Goal: Communication & Community: Answer question/provide support

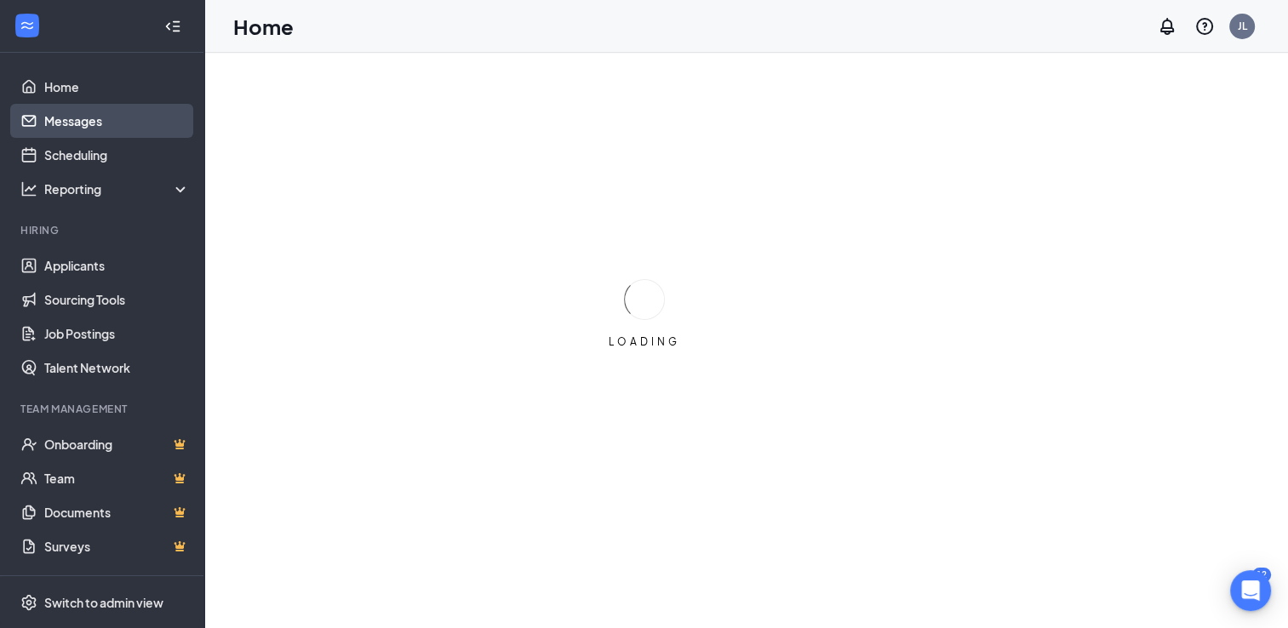
click at [87, 129] on link "Messages" at bounding box center [117, 121] width 146 height 34
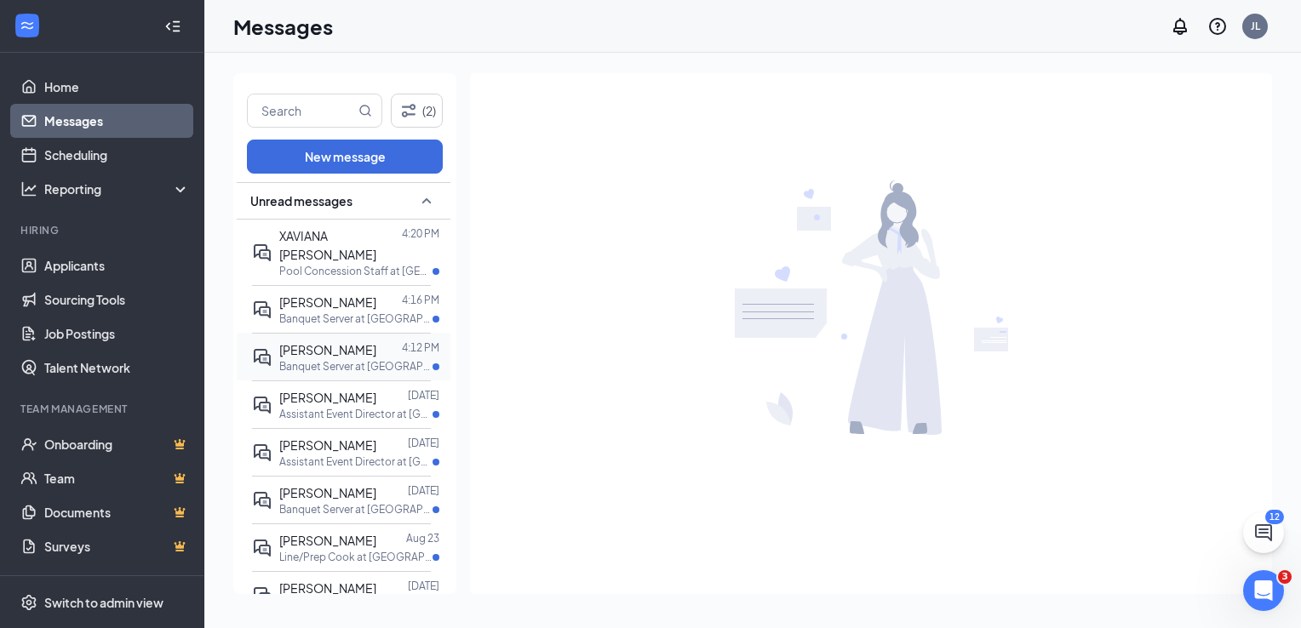
click at [341, 359] on p "Banquet Server at [GEOGRAPHIC_DATA]" at bounding box center [355, 366] width 153 height 14
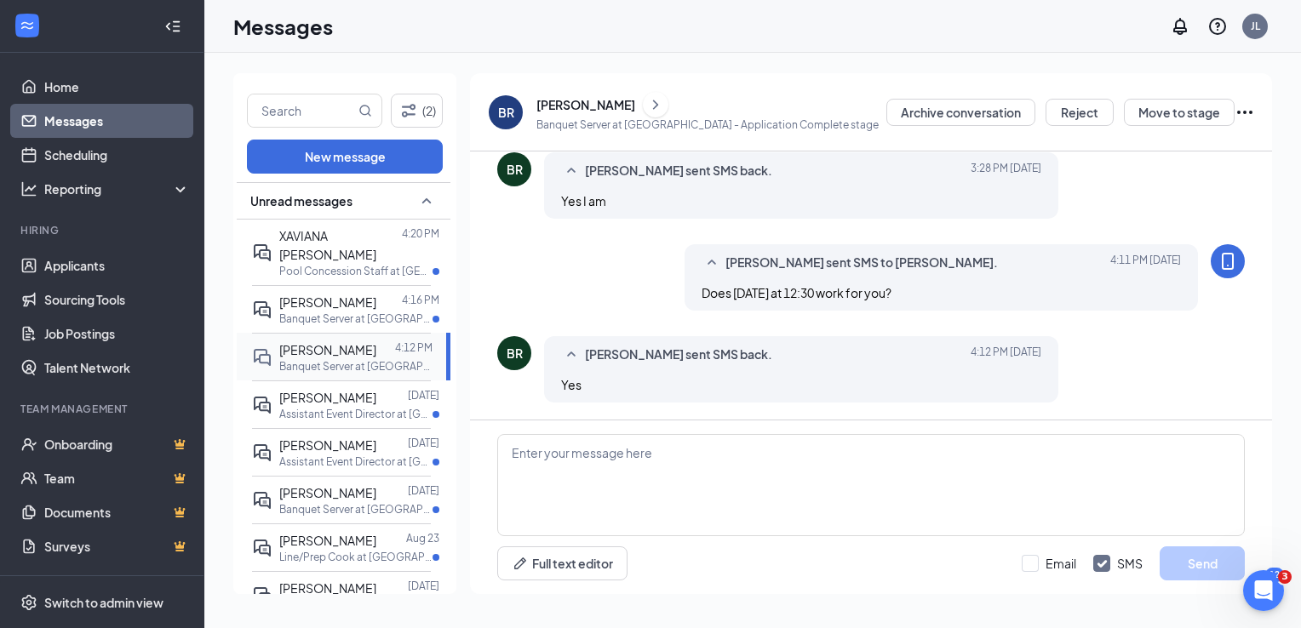
scroll to position [335, 0]
click at [547, 455] on textarea at bounding box center [871, 485] width 748 height 102
type textarea "Great, I will plan to call you then!"
click at [1215, 580] on button "Send" at bounding box center [1202, 564] width 85 height 34
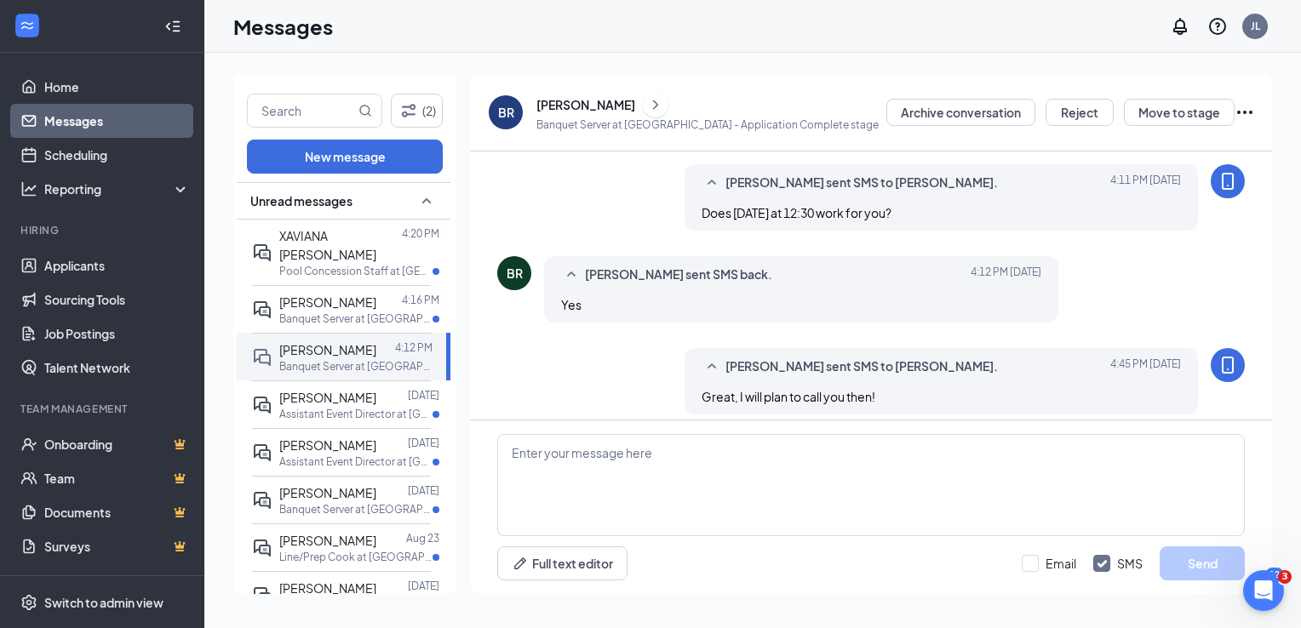
scroll to position [427, 0]
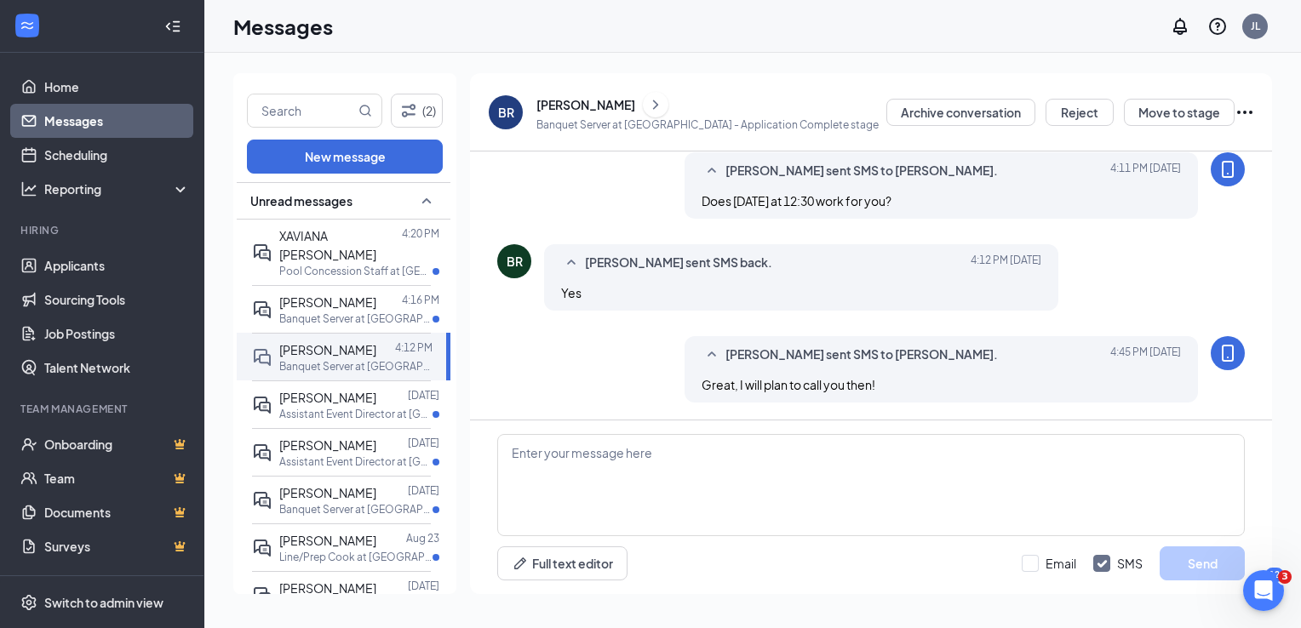
click at [501, 111] on div "BR" at bounding box center [506, 112] width 16 height 17
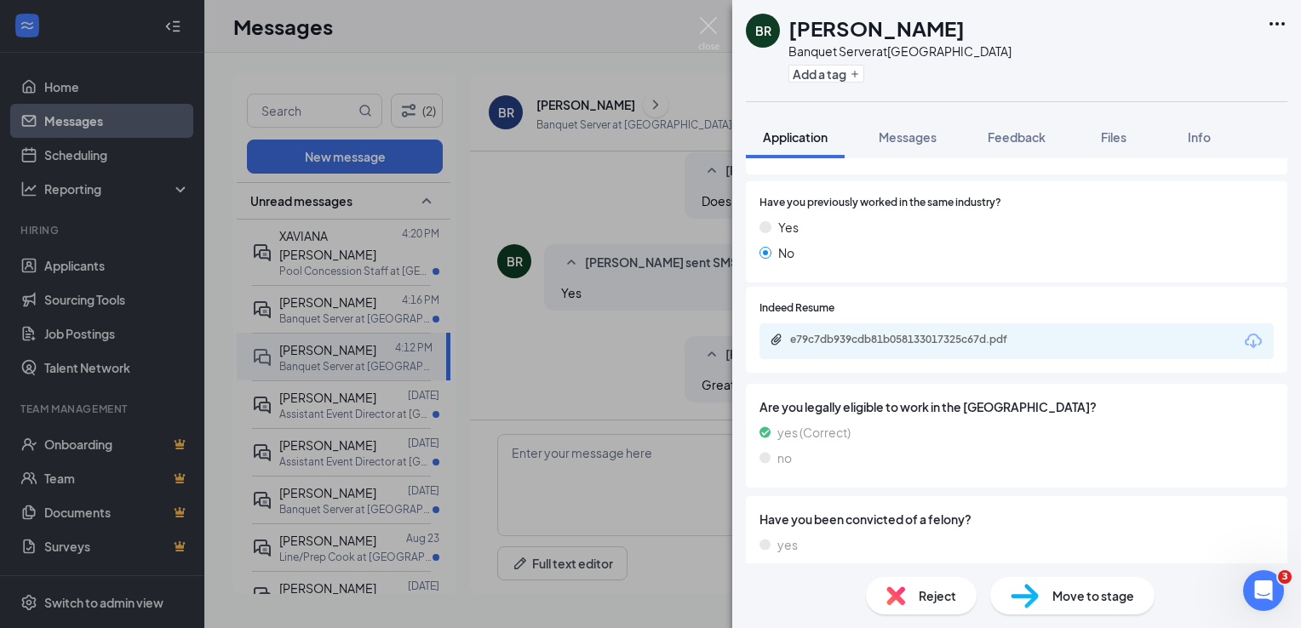
scroll to position [255, 0]
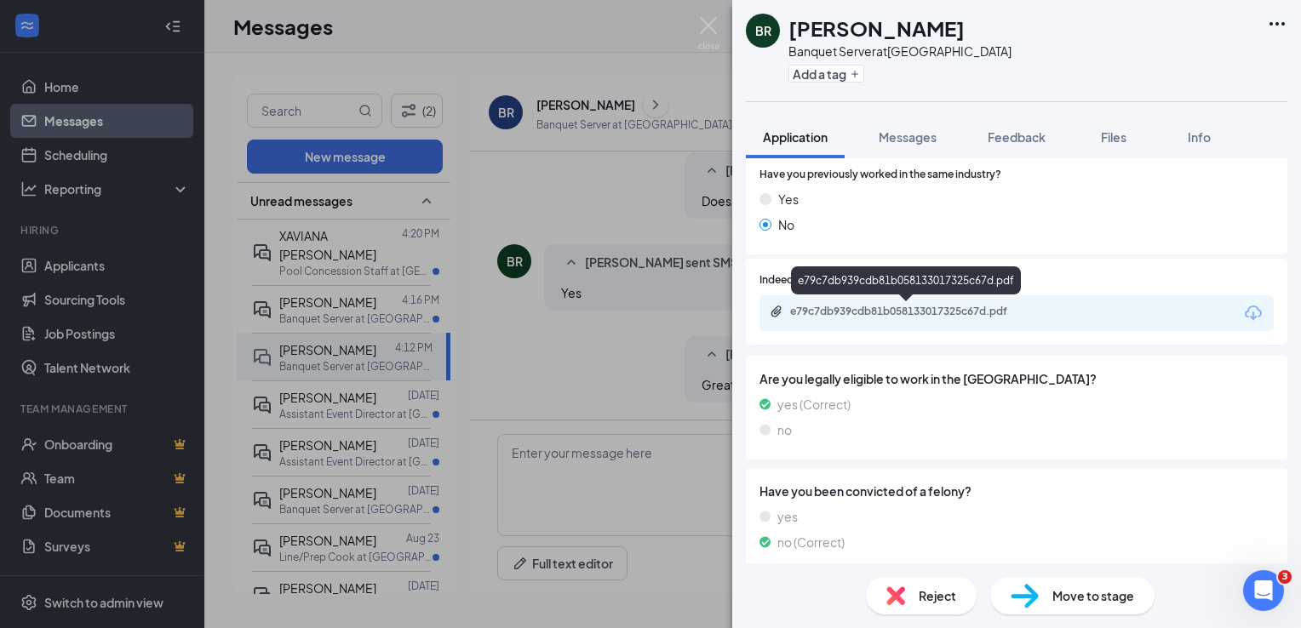
click at [866, 307] on div "e79c7db939cdb81b058133017325c67d.pdf" at bounding box center [909, 312] width 238 height 14
click at [708, 29] on img at bounding box center [708, 33] width 21 height 33
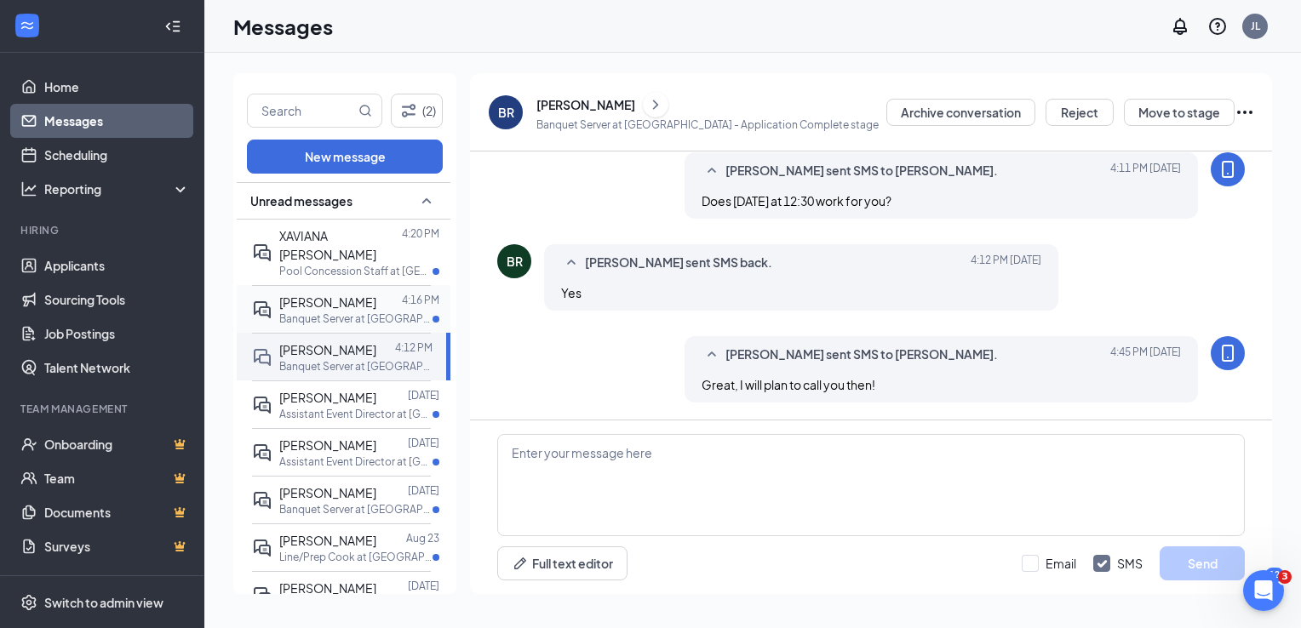
click at [279, 295] on span "[PERSON_NAME]" at bounding box center [327, 302] width 97 height 15
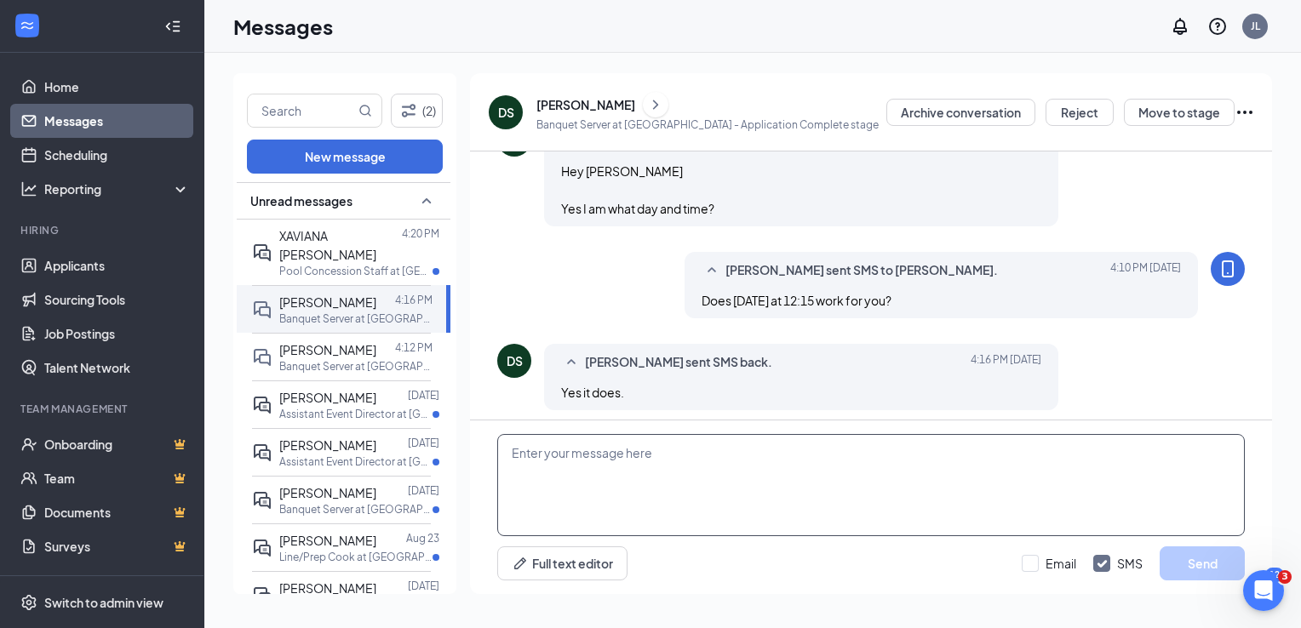
scroll to position [436, 0]
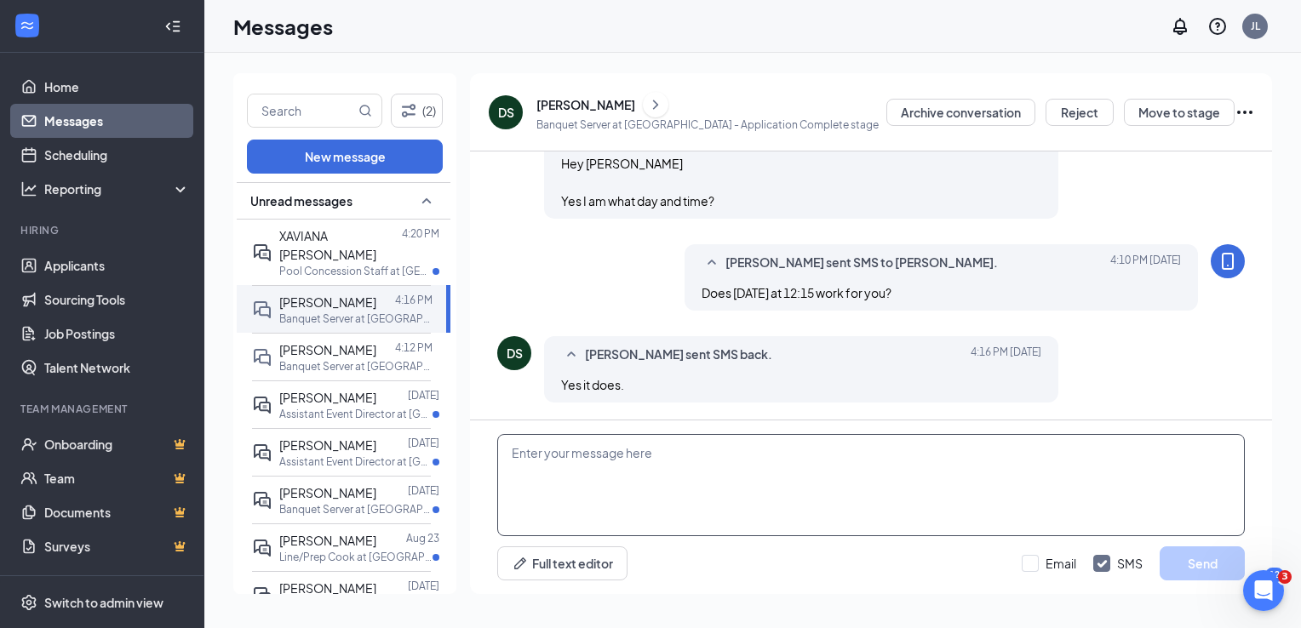
click at [622, 472] on textarea at bounding box center [871, 485] width 748 height 102
type textarea "Great, I will plan to call you then!"
click at [1195, 569] on button "Send" at bounding box center [1202, 564] width 85 height 34
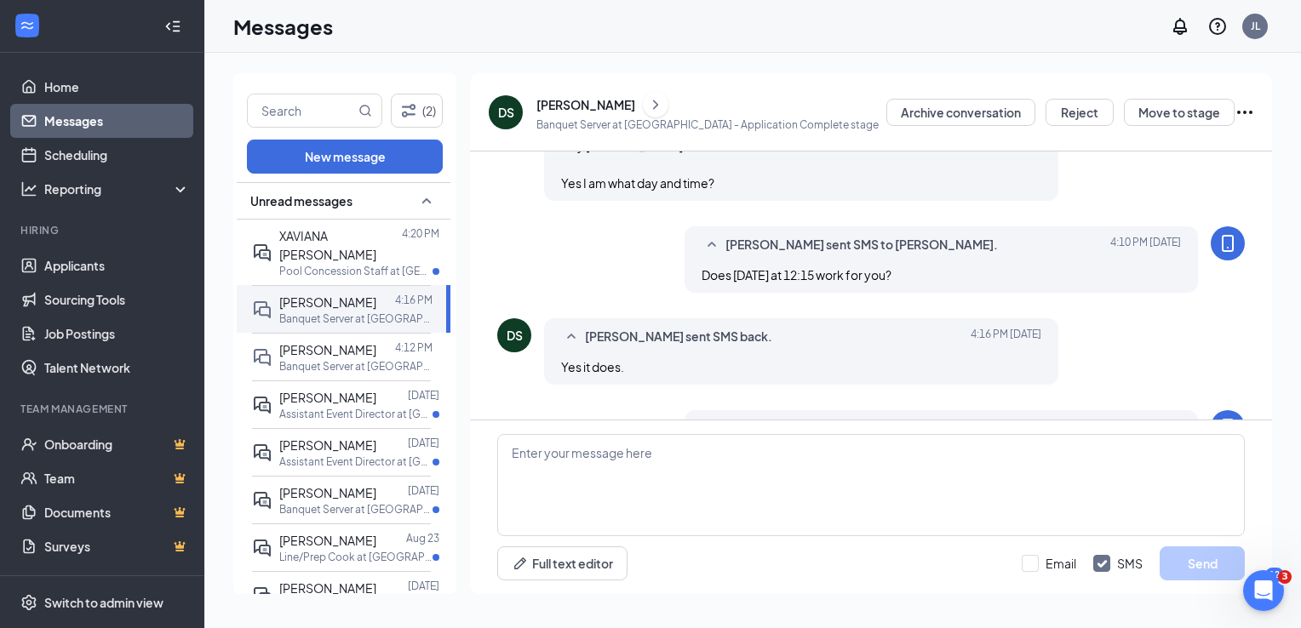
scroll to position [528, 0]
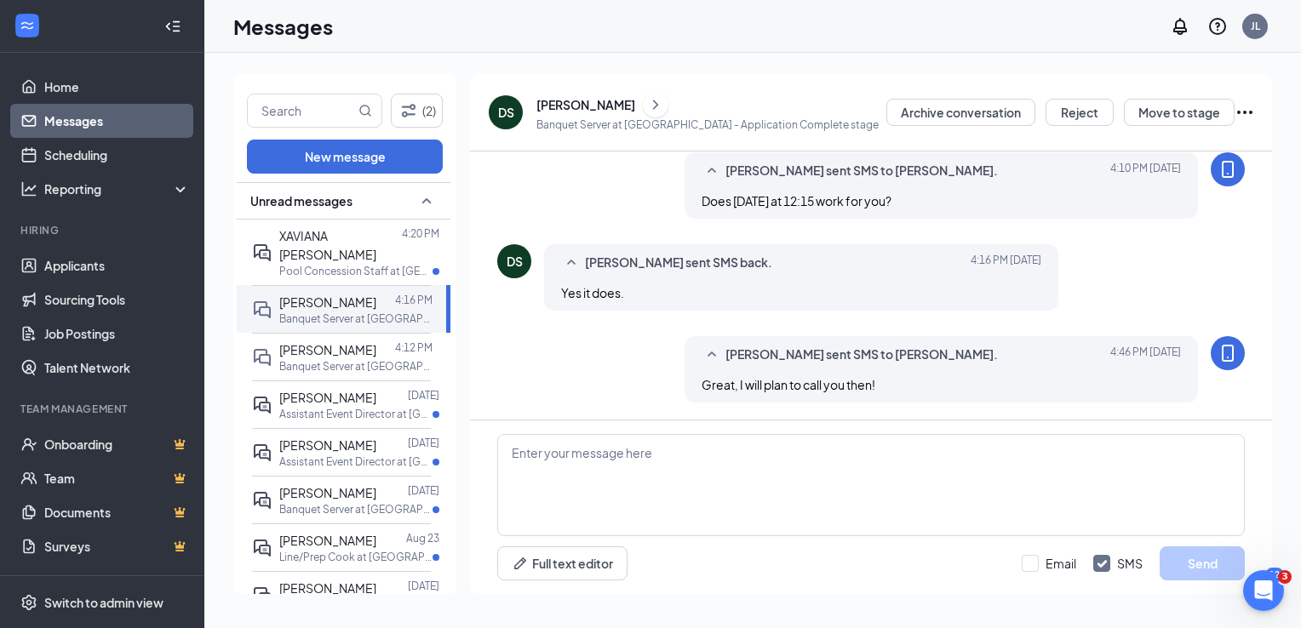
click at [504, 119] on div "DS" at bounding box center [506, 112] width 16 height 17
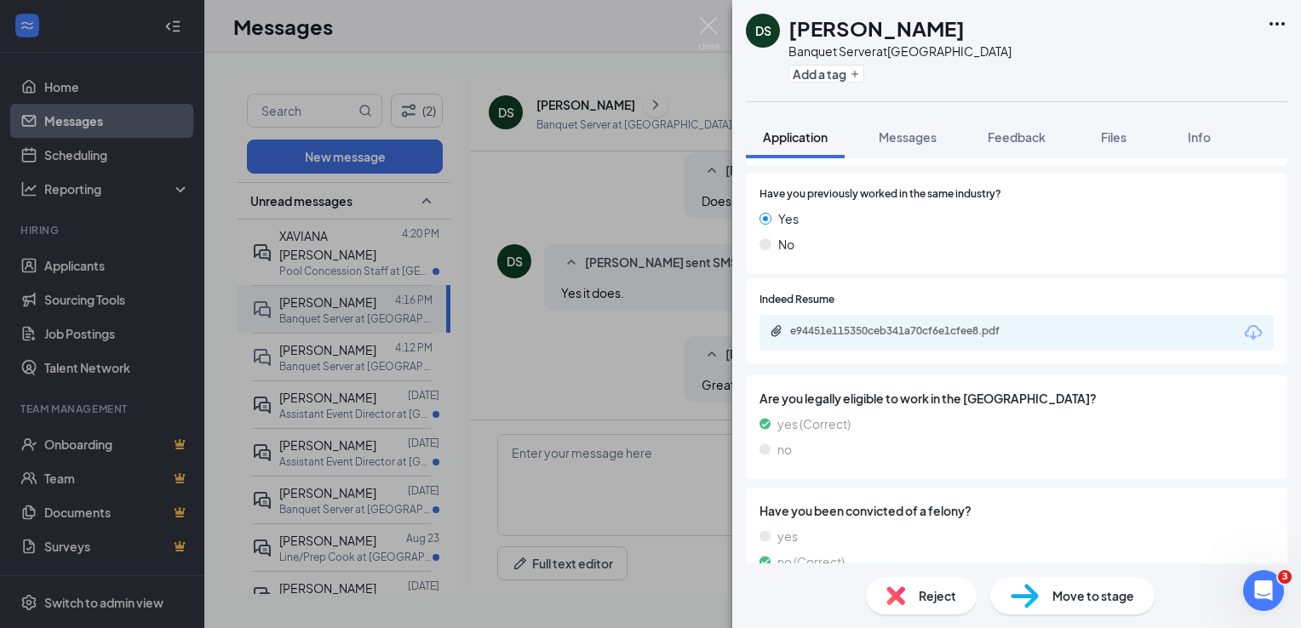
scroll to position [255, 0]
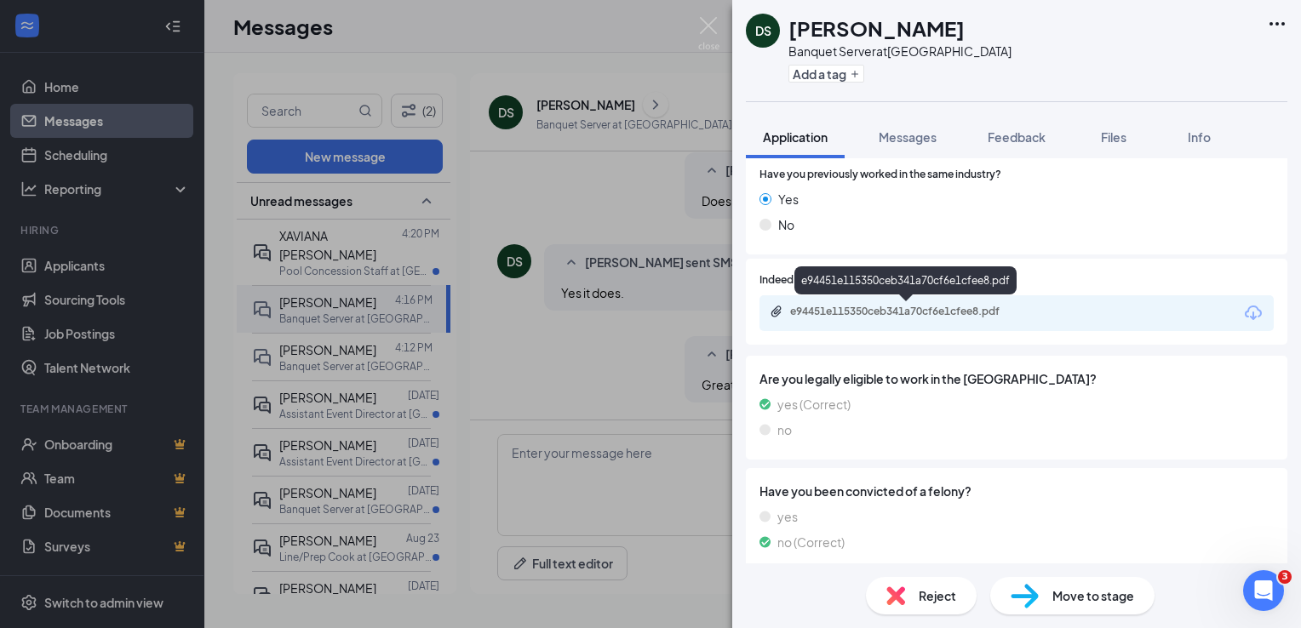
click at [905, 307] on div "e94451e115350ceb341a70cf6e1cfee8.pdf" at bounding box center [909, 312] width 238 height 14
click at [705, 20] on img at bounding box center [708, 33] width 21 height 33
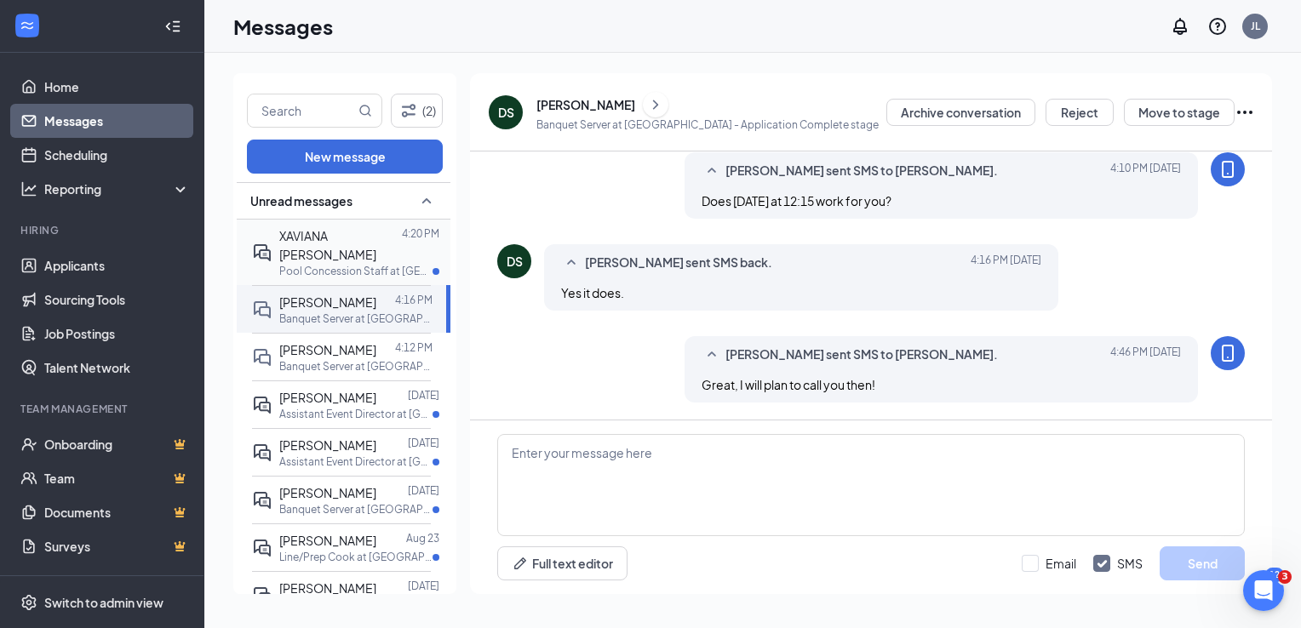
click at [284, 244] on div "XAVIANA [PERSON_NAME]" at bounding box center [340, 244] width 123 height 37
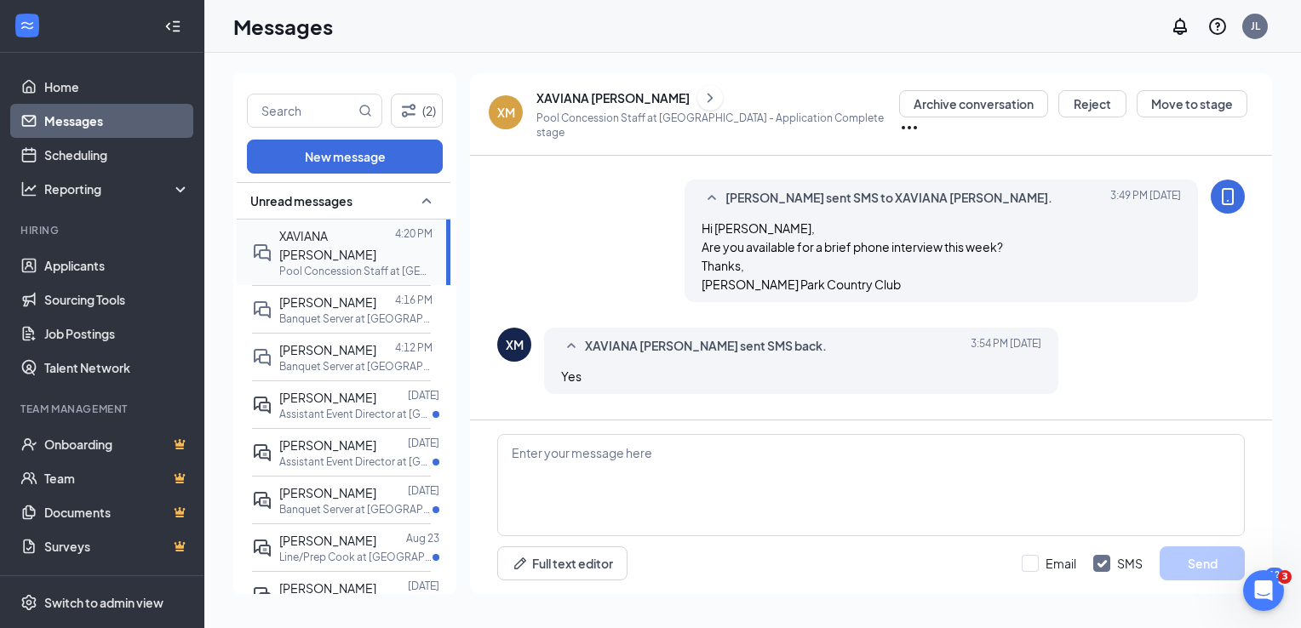
scroll to position [448, 0]
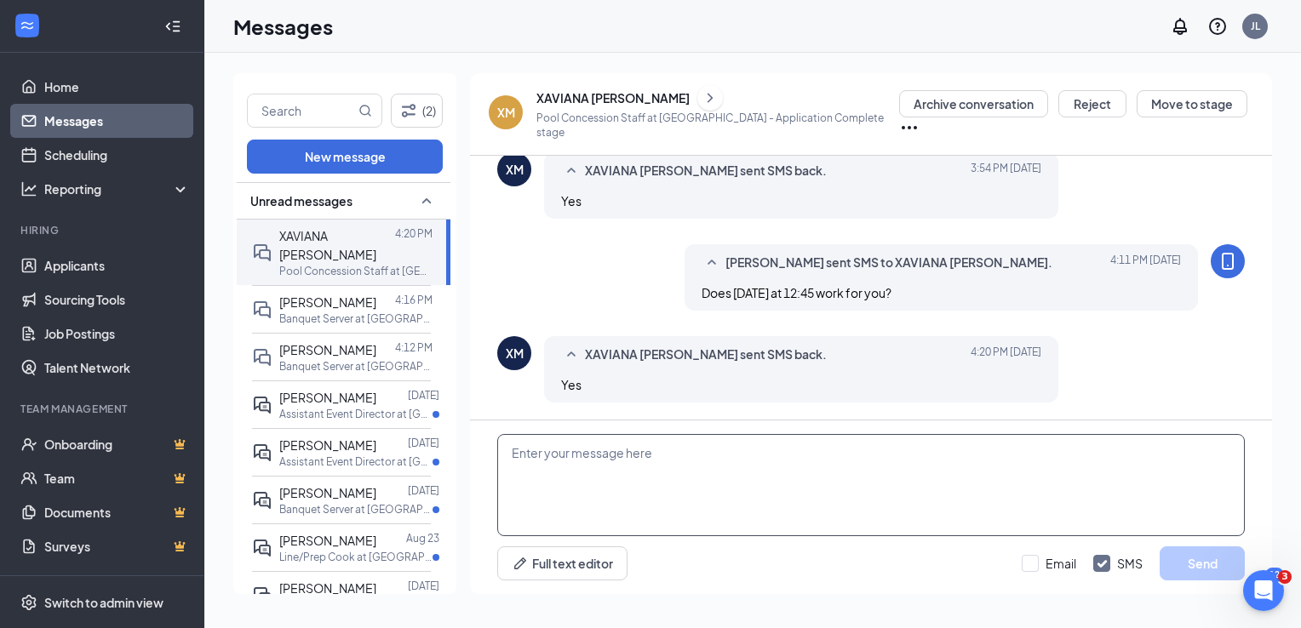
click at [541, 455] on textarea at bounding box center [871, 485] width 748 height 102
type textarea "Great, I will plan to call you then!"
click at [1211, 564] on button "Send" at bounding box center [1202, 564] width 85 height 34
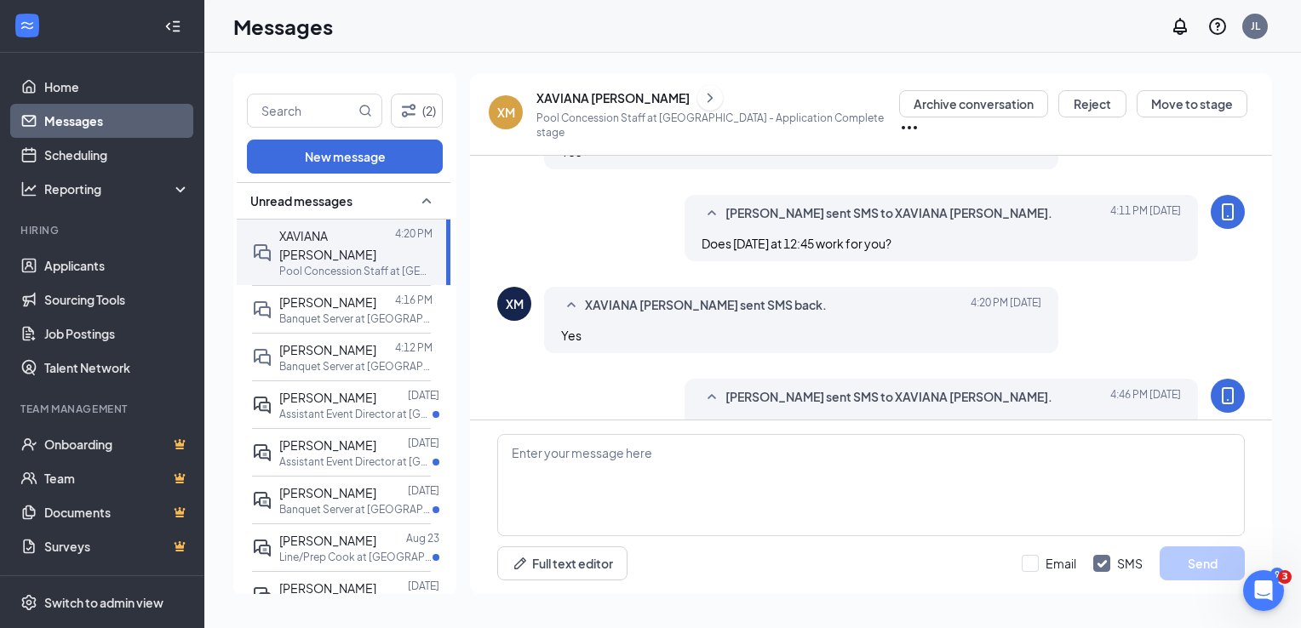
scroll to position [540, 0]
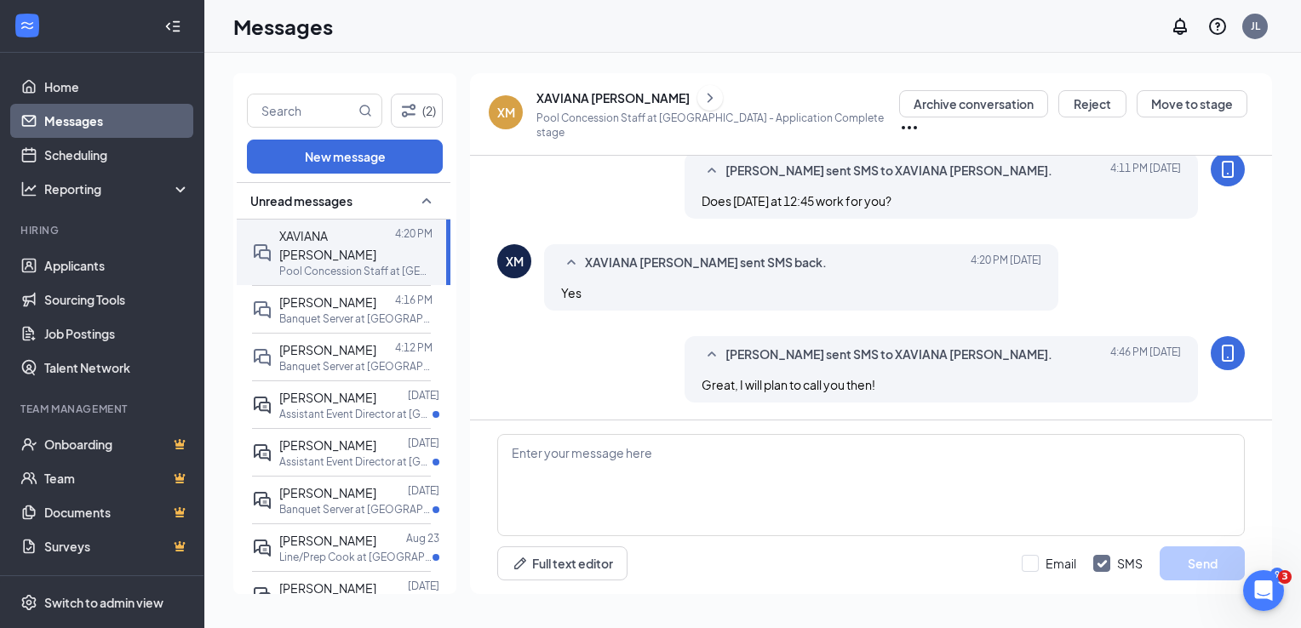
click at [501, 110] on div "XM" at bounding box center [506, 112] width 18 height 17
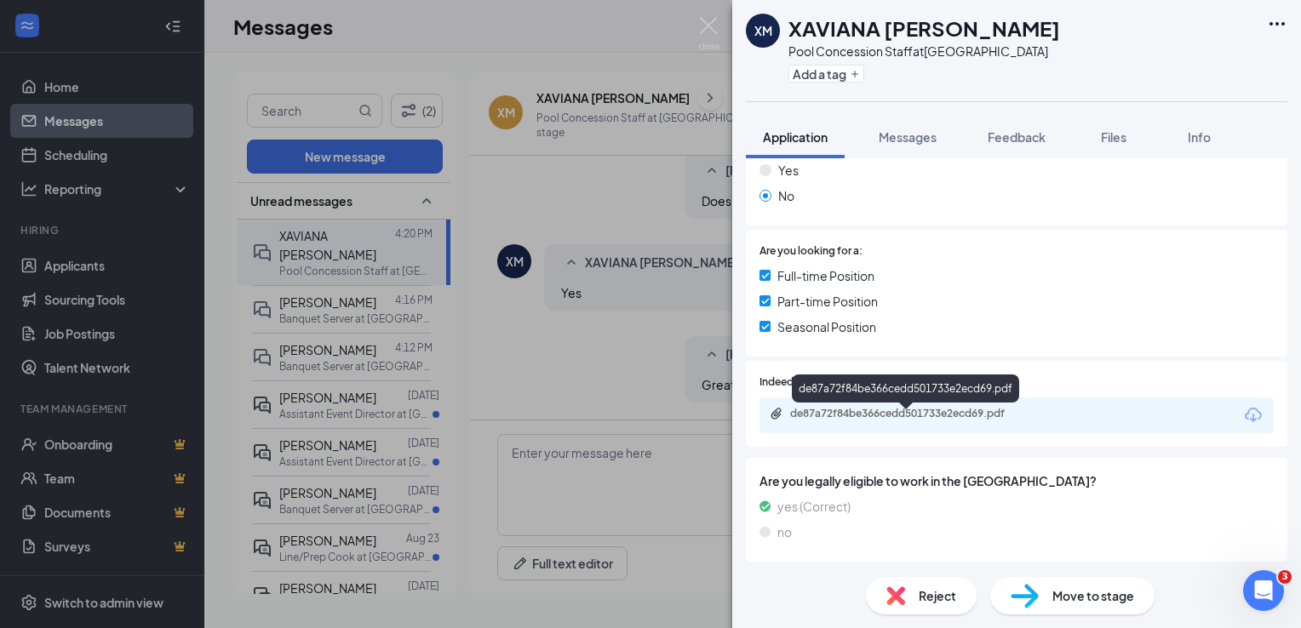
scroll to position [341, 0]
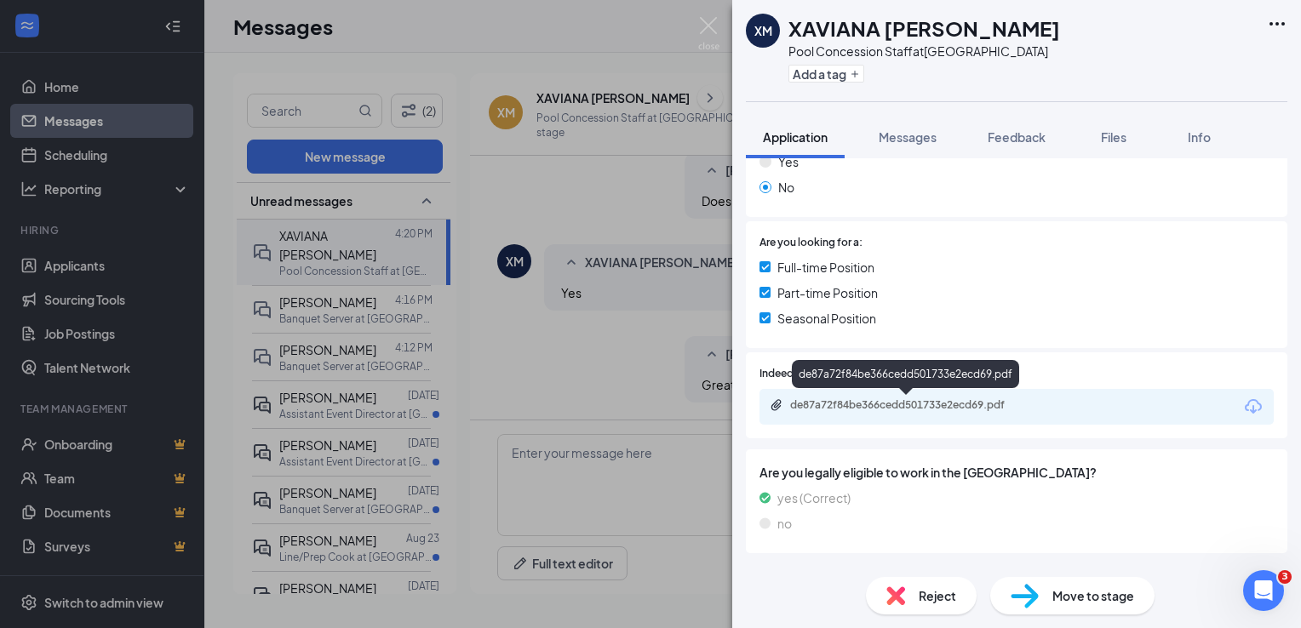
click at [896, 399] on div "de87a72f84be366cedd501733e2ecd69.pdf" at bounding box center [909, 405] width 238 height 14
